Goal: Task Accomplishment & Management: Manage account settings

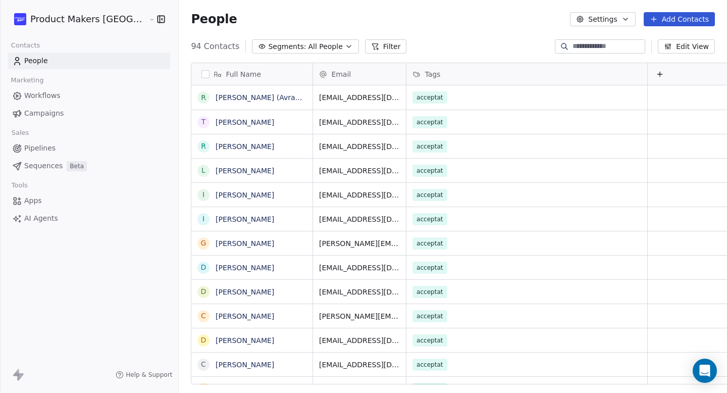
scroll to position [338, 579]
click at [585, 50] on input at bounding box center [607, 46] width 71 height 10
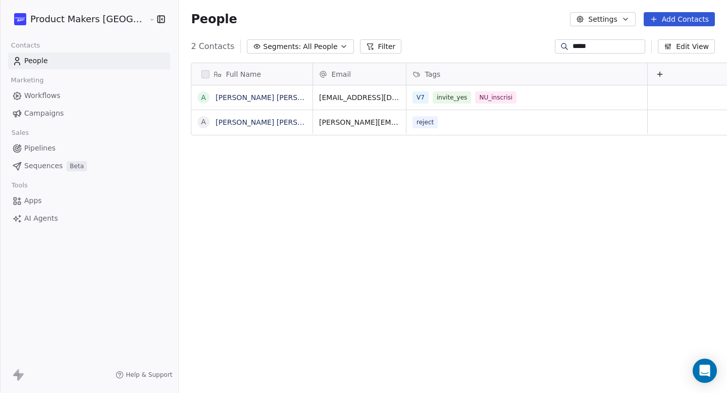
type input "*****"
click at [67, 114] on link "Campaigns" at bounding box center [89, 113] width 162 height 17
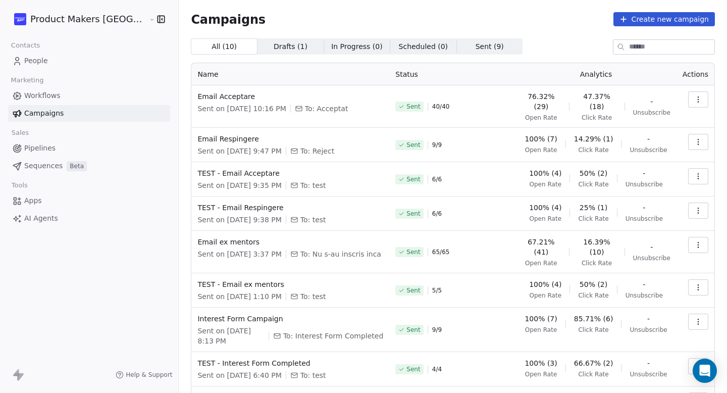
click at [432, 141] on span "9 / 9" at bounding box center [437, 145] width 10 height 8
click at [398, 142] on icon at bounding box center [401, 145] width 6 height 6
click at [197, 134] on span "Email Respingere" at bounding box center [290, 139] width 186 height 10
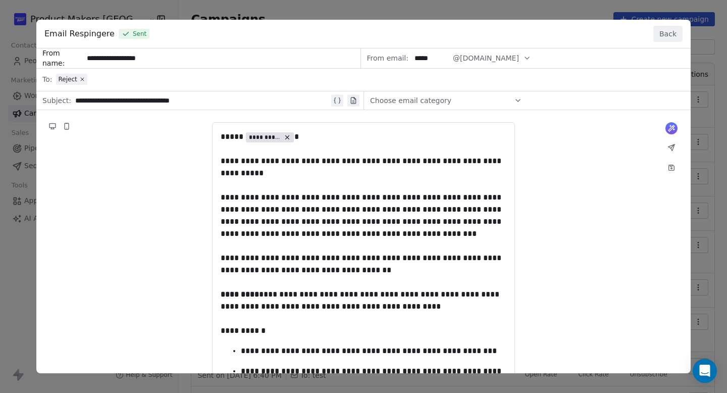
click at [673, 39] on button "Back" at bounding box center [667, 34] width 29 height 16
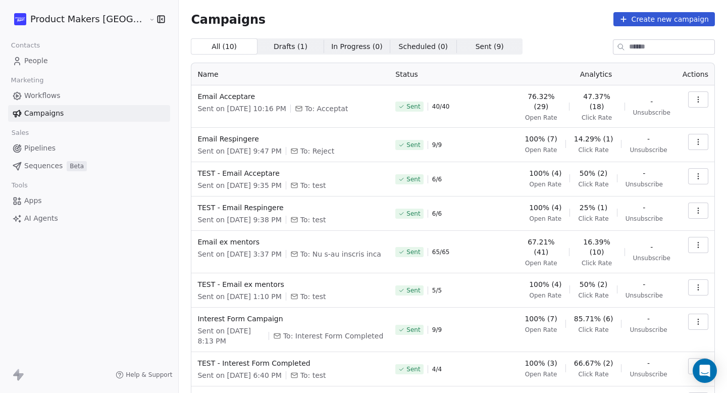
click at [691, 141] on button "button" at bounding box center [698, 142] width 20 height 16
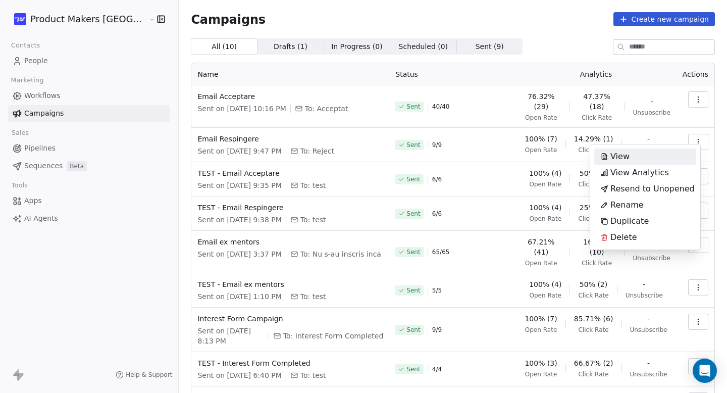
click at [668, 153] on div "View" at bounding box center [645, 156] width 102 height 16
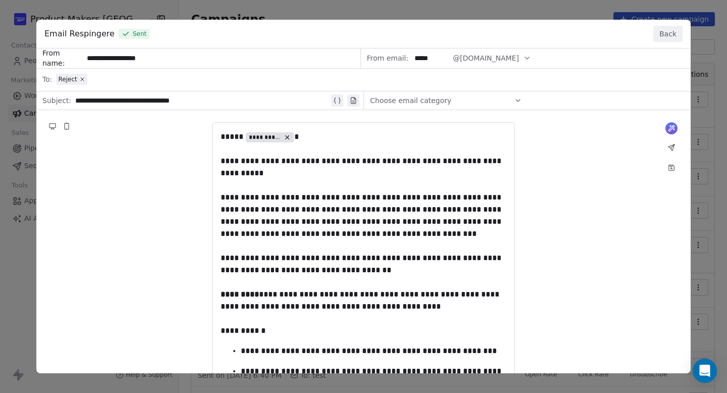
click at [673, 30] on button "Back" at bounding box center [667, 34] width 29 height 16
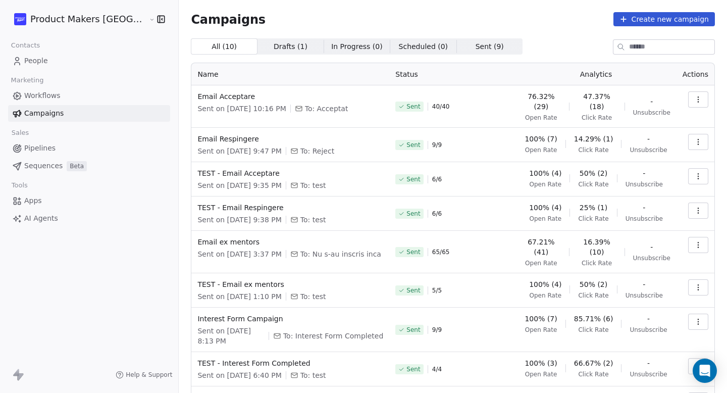
click at [694, 138] on icon "button" at bounding box center [698, 142] width 8 height 8
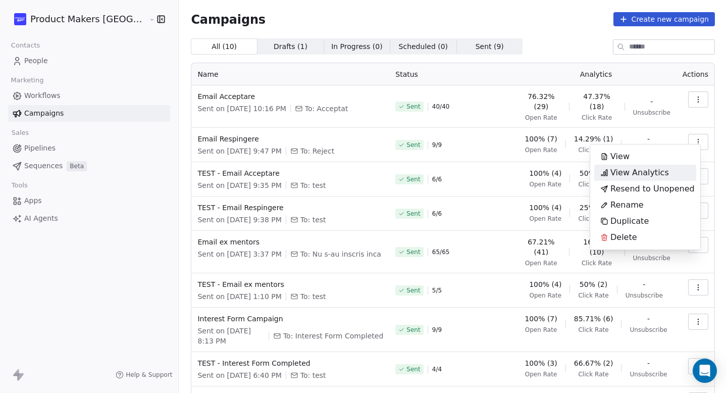
click at [657, 167] on span "View Analytics" at bounding box center [639, 173] width 59 height 12
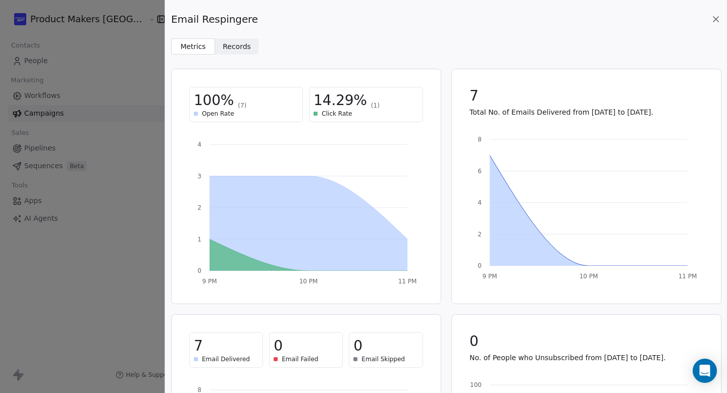
click at [720, 25] on div "Email Respingere" at bounding box center [446, 19] width 550 height 14
click at [718, 20] on icon at bounding box center [715, 19] width 10 height 10
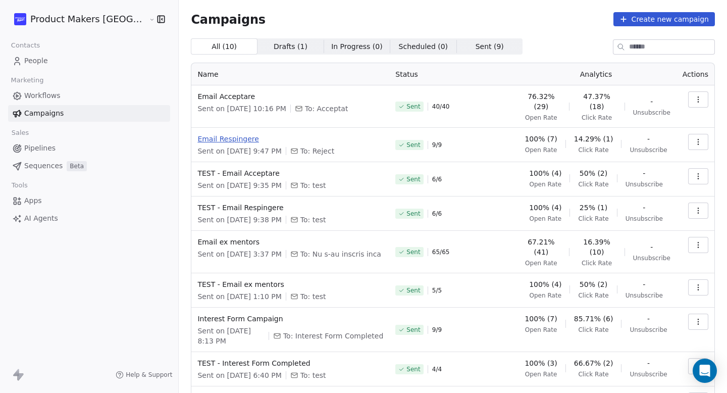
click at [212, 134] on span "Email Respingere" at bounding box center [290, 139] width 186 height 10
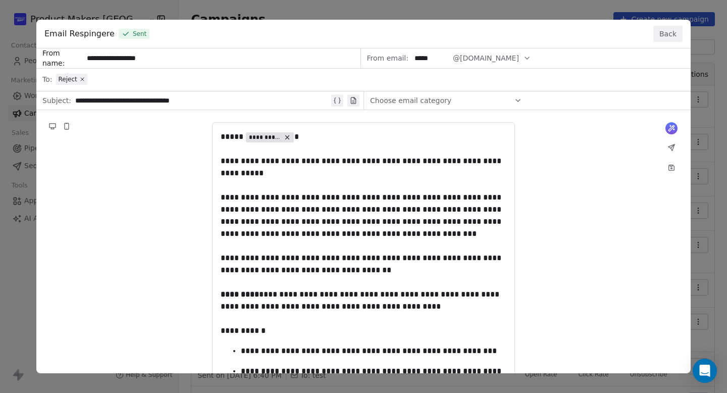
click at [662, 38] on button "Back" at bounding box center [667, 34] width 29 height 16
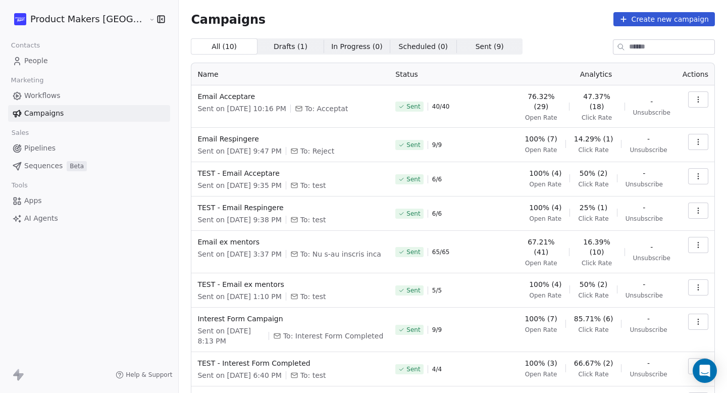
click at [55, 56] on link "People" at bounding box center [89, 60] width 162 height 17
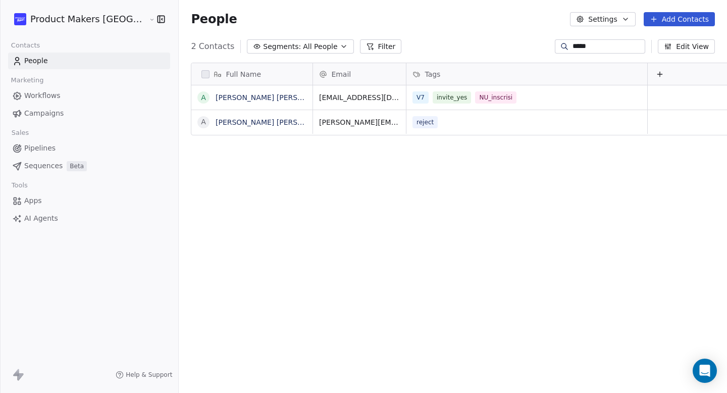
scroll to position [338, 579]
click at [303, 50] on span "All People" at bounding box center [320, 46] width 34 height 11
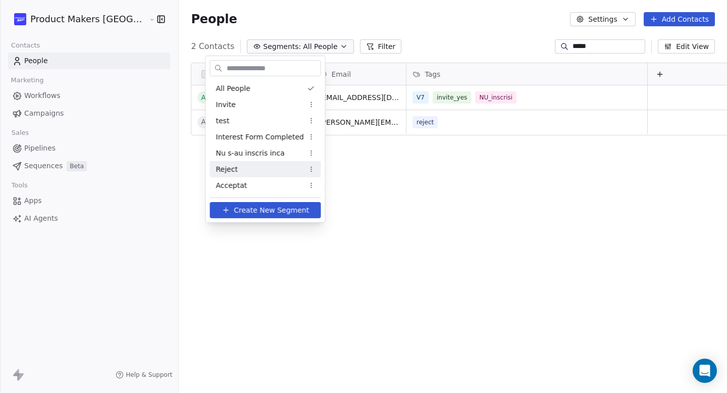
click at [244, 163] on div "Reject" at bounding box center [265, 169] width 111 height 16
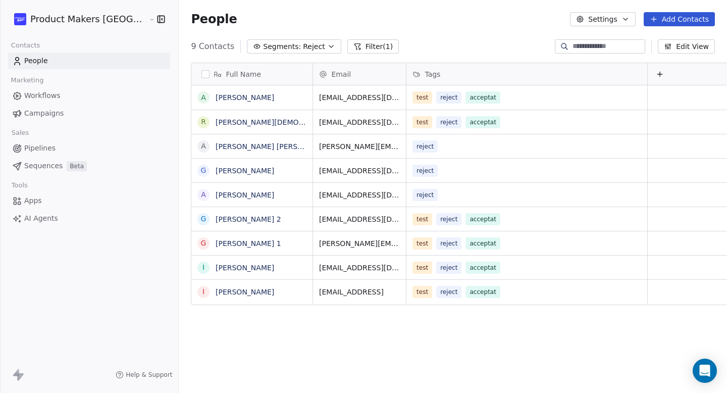
click at [255, 40] on button "Segments: Reject" at bounding box center [294, 46] width 94 height 14
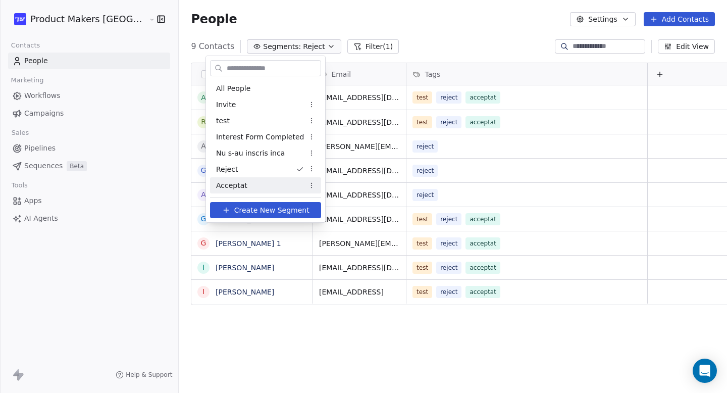
click at [254, 182] on div "Acceptat" at bounding box center [265, 185] width 111 height 16
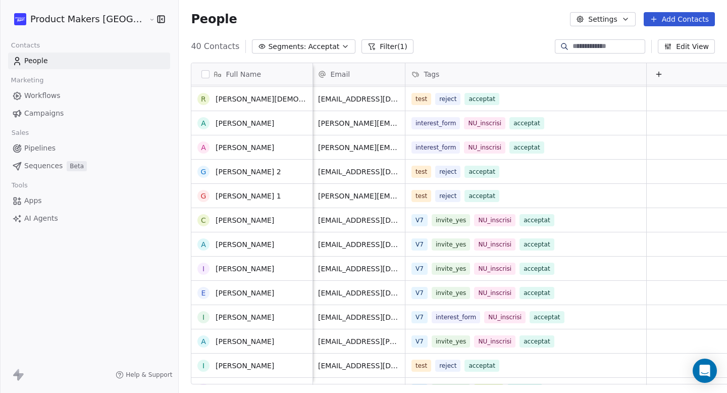
scroll to position [347, 0]
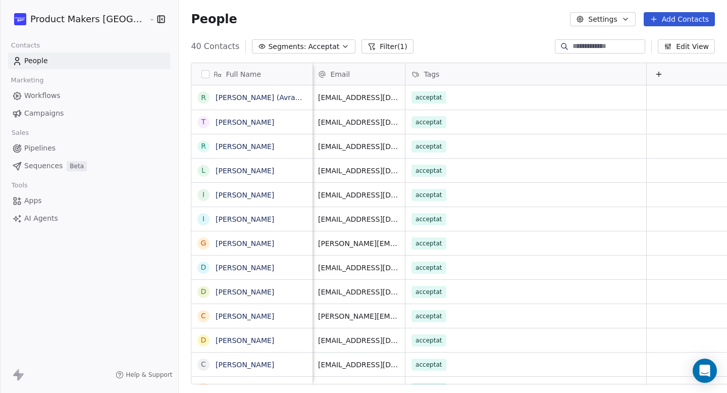
click at [53, 114] on span "Campaigns" at bounding box center [43, 113] width 39 height 11
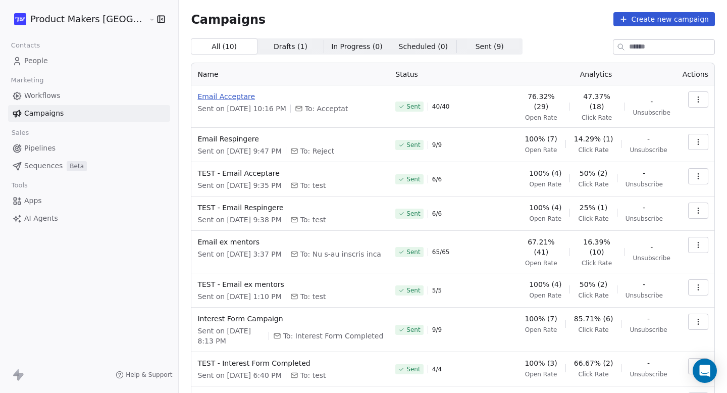
click at [199, 94] on span "Email Acceptare" at bounding box center [290, 96] width 186 height 10
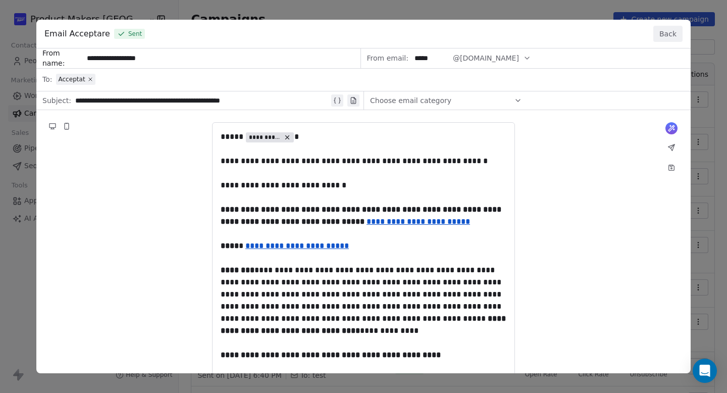
click at [297, 10] on div "**********" at bounding box center [363, 196] width 727 height 393
click at [669, 28] on button "Back" at bounding box center [667, 34] width 29 height 16
